Goal: Task Accomplishment & Management: Complete application form

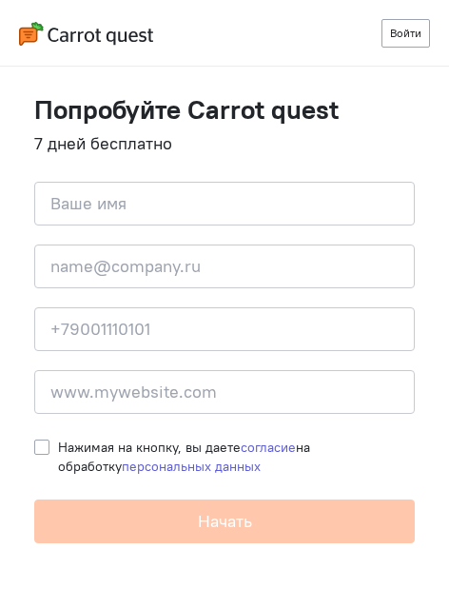
click at [58, 450] on label "Нажимая на кнопку, вы даете согласие на обработку персональных данных" at bounding box center [236, 457] width 357 height 38
click at [38, 450] on input "Нажимая на кнопку, вы даете согласие на обработку персональных данных" at bounding box center [41, 446] width 15 height 17
checkbox input "true"
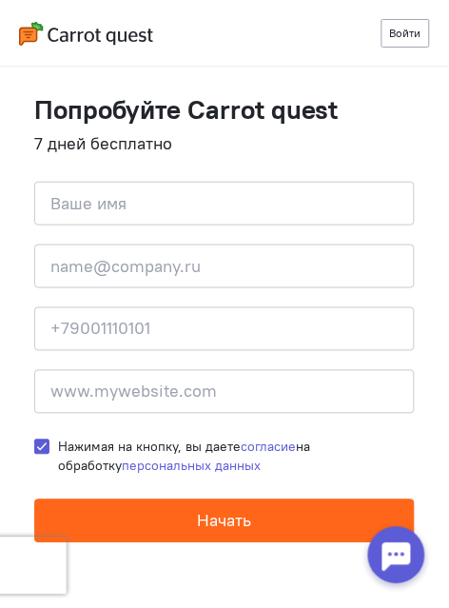
click at [234, 529] on span "Начать" at bounding box center [225, 521] width 54 height 22
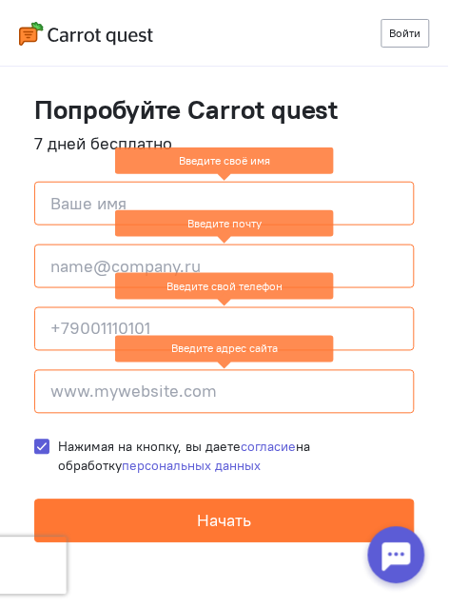
click at [223, 156] on ng-message "Введите своё имя" at bounding box center [224, 160] width 219 height 26
